Goal: Task Accomplishment & Management: Use online tool/utility

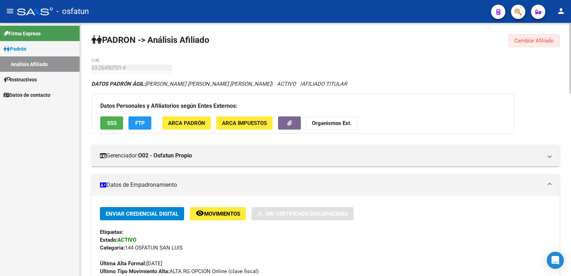
click at [539, 40] on span "Cambiar Afiliado" at bounding box center [534, 40] width 40 height 6
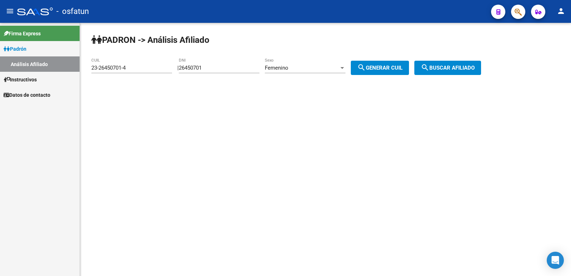
drag, startPoint x: 216, startPoint y: 67, endPoint x: 158, endPoint y: 63, distance: 59.0
click at [158, 65] on app-analisis-afiliado "[PERSON_NAME] -> Análisis Afiliado 23-26450701-4 CUIL | 26450701 DNI Femenino S…" at bounding box center [288, 68] width 395 height 6
paste input "9232075"
type input "29232075"
click at [303, 69] on div "Femenino" at bounding box center [302, 68] width 74 height 6
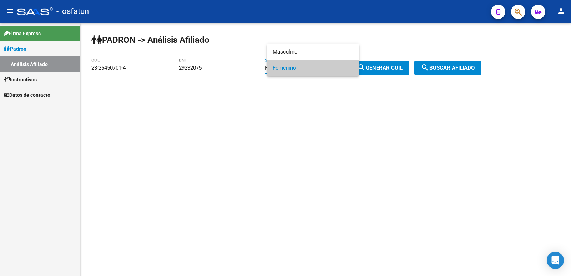
click at [301, 67] on span "Femenino" at bounding box center [312, 68] width 81 height 16
click at [390, 66] on span "search Generar CUIL" at bounding box center [379, 68] width 45 height 6
type input "27-29232075-8"
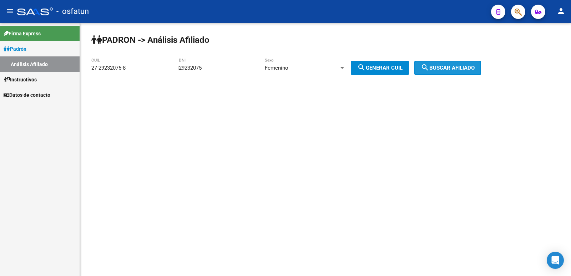
click at [446, 67] on span "search Buscar afiliado" at bounding box center [447, 68] width 54 height 6
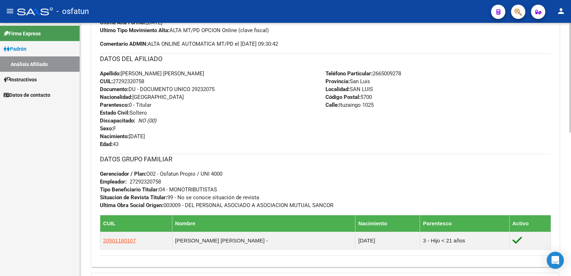
scroll to position [330, 0]
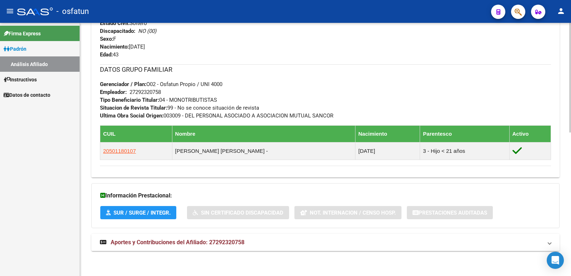
click at [188, 243] on span "Aportes y Contribuciones del Afiliado: 27292320758" at bounding box center [178, 242] width 134 height 7
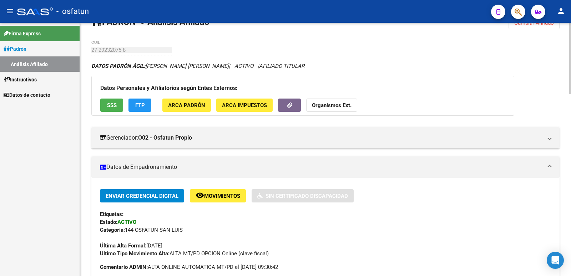
scroll to position [0, 0]
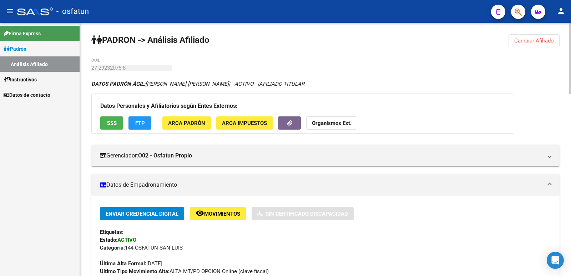
click at [534, 45] on button "Cambiar Afiliado" at bounding box center [533, 40] width 51 height 13
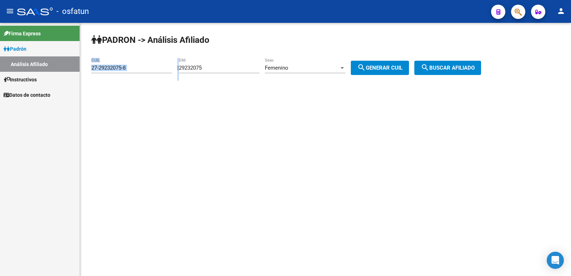
drag, startPoint x: 222, startPoint y: 63, endPoint x: 226, endPoint y: 69, distance: 6.7
click at [132, 65] on app-analisis-afiliado "[PERSON_NAME] -> Análisis Afiliado 27-29232075-8 CUIL | 29232075 DNI Femenino S…" at bounding box center [288, 68] width 395 height 6
drag, startPoint x: 238, startPoint y: 67, endPoint x: 148, endPoint y: 67, distance: 89.9
click at [148, 67] on app-analisis-afiliado "[PERSON_NAME] -> Análisis Afiliado 27-29232075-8 CUIL | 29232075 DNI Femenino S…" at bounding box center [288, 68] width 395 height 6
paste input "8275461"
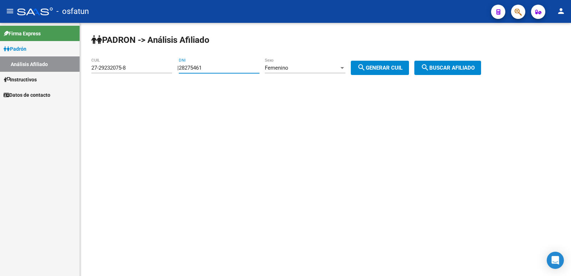
type input "28275461"
click at [306, 66] on div "Femenino" at bounding box center [302, 68] width 74 height 6
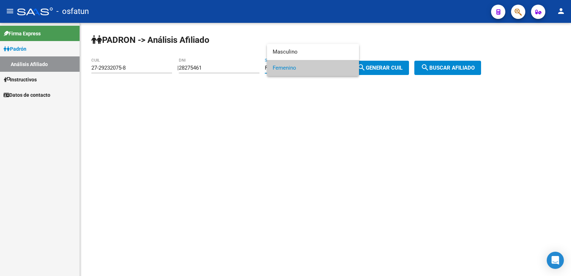
click at [282, 62] on span "Femenino" at bounding box center [312, 68] width 81 height 16
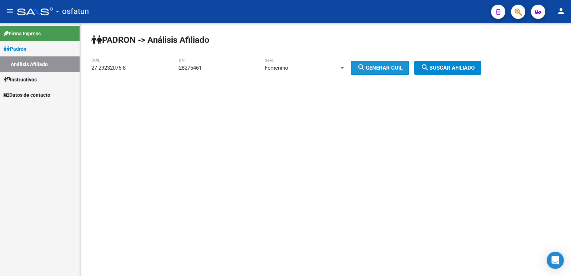
click at [375, 63] on button "search Generar CUIL" at bounding box center [380, 68] width 58 height 14
click at [471, 71] on span "search Buscar afiliado" at bounding box center [447, 68] width 54 height 6
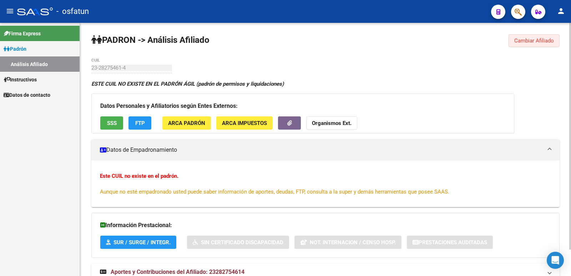
click at [523, 38] on span "Cambiar Afiliado" at bounding box center [534, 40] width 40 height 6
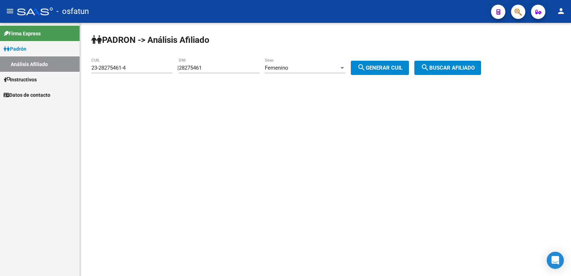
click at [323, 63] on div "Femenino Sexo" at bounding box center [305, 65] width 81 height 15
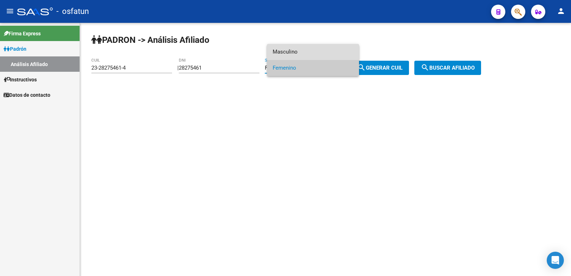
click at [312, 48] on span "Masculino" at bounding box center [312, 52] width 81 height 16
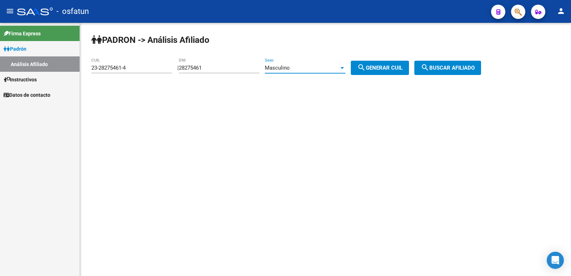
click at [380, 69] on span "search Generar CUIL" at bounding box center [379, 68] width 45 height 6
type input "20-28275461-5"
click at [397, 67] on span "search Generar CUIL" at bounding box center [379, 68] width 45 height 6
click at [448, 62] on button "search Buscar afiliado" at bounding box center [447, 68] width 67 height 14
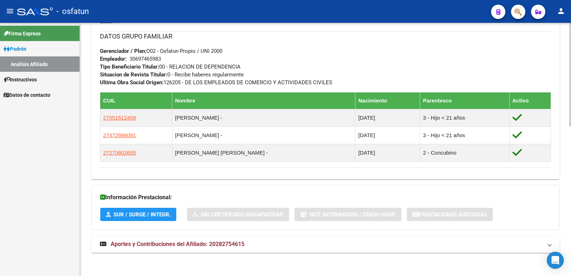
scroll to position [365, 0]
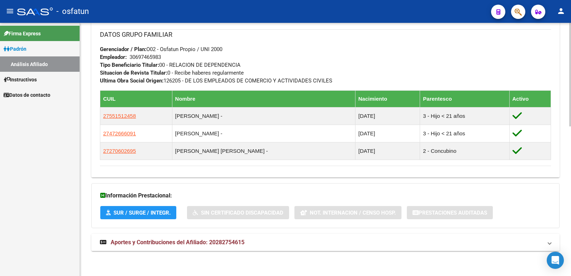
click at [209, 241] on span "Aportes y Contribuciones del Afiliado: 20282754615" at bounding box center [178, 242] width 134 height 7
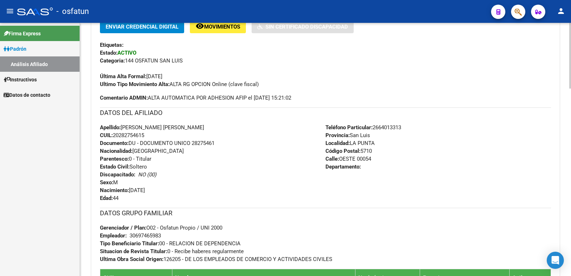
scroll to position [9, 0]
